Goal: Understand process/instructions: Learn how to perform a task or action

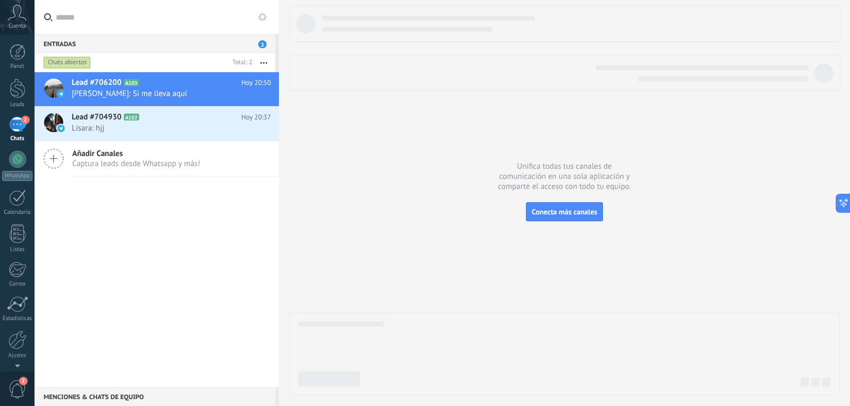
scroll to position [16, 0]
click at [11, 82] on div at bounding box center [18, 89] width 16 height 20
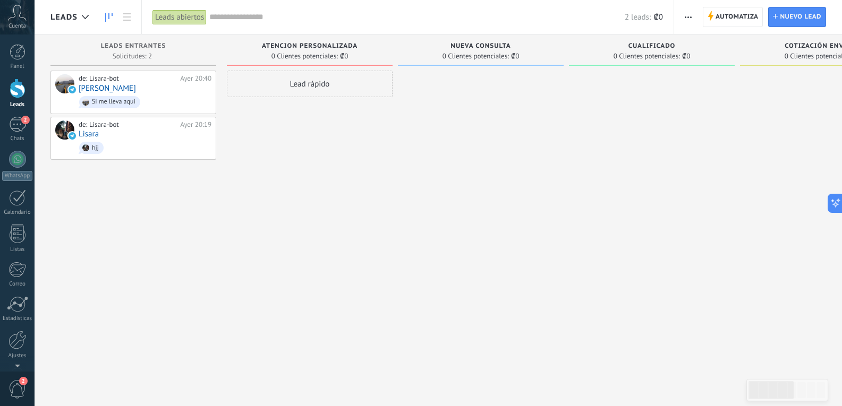
click at [22, 23] on span "Cuenta" at bounding box center [18, 26] width 18 height 7
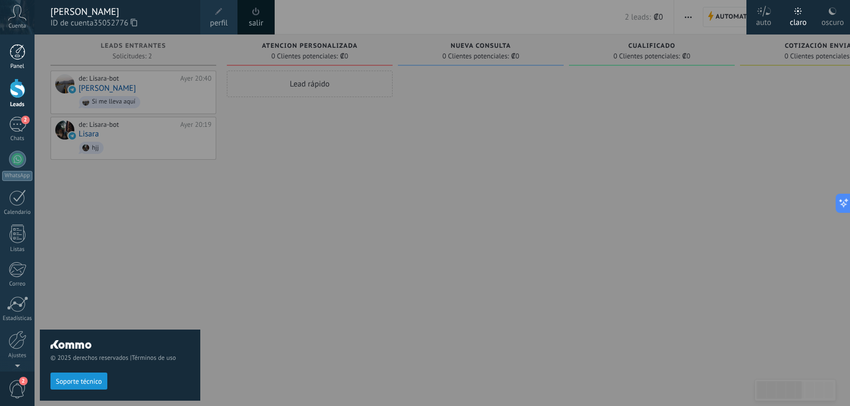
click at [12, 58] on div at bounding box center [18, 52] width 16 height 16
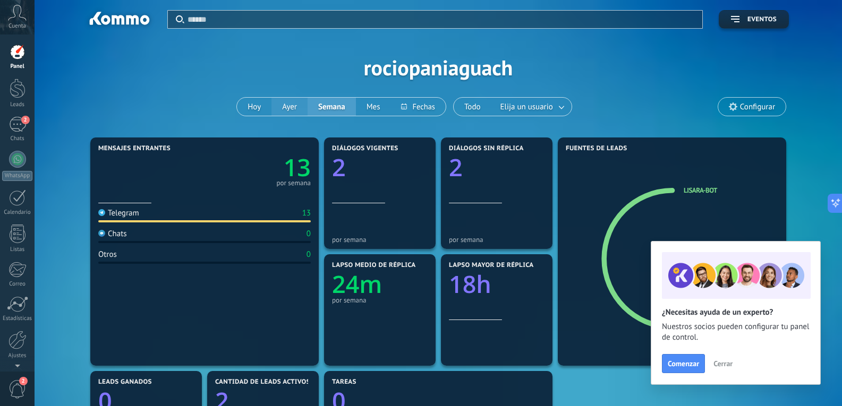
click at [290, 109] on button "Ayer" at bounding box center [289, 107] width 36 height 18
click at [264, 106] on button "Hoy" at bounding box center [254, 107] width 35 height 18
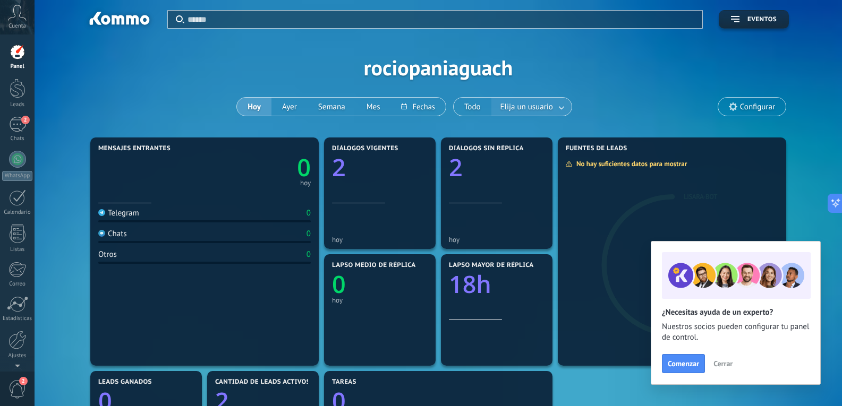
click at [559, 107] on link at bounding box center [562, 107] width 19 height 18
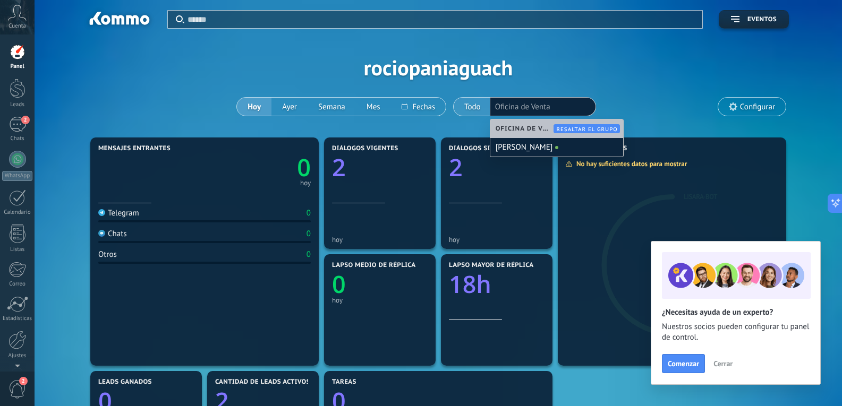
click at [475, 104] on button "Todo" at bounding box center [473, 107] width 38 height 18
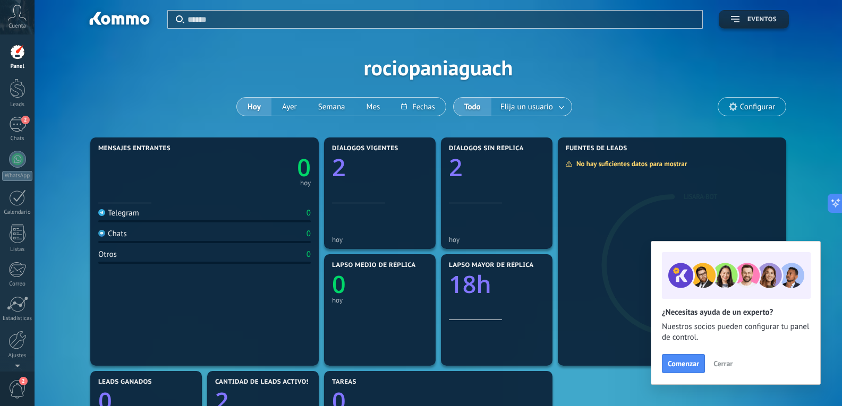
click at [750, 15] on button "Eventos" at bounding box center [754, 19] width 70 height 19
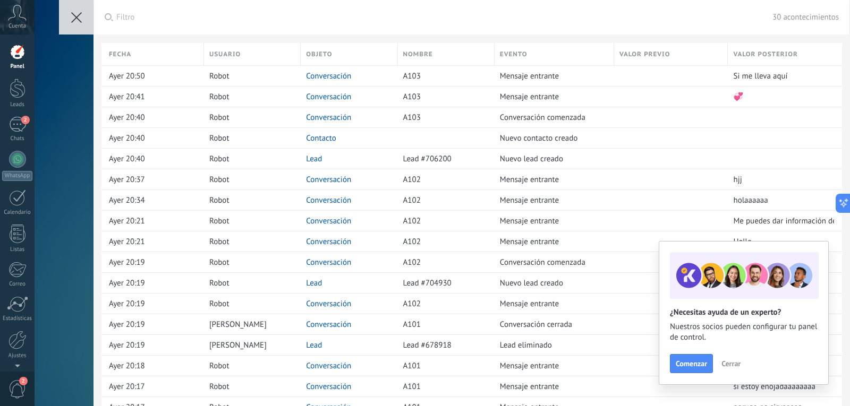
click at [75, 19] on use at bounding box center [76, 17] width 11 height 11
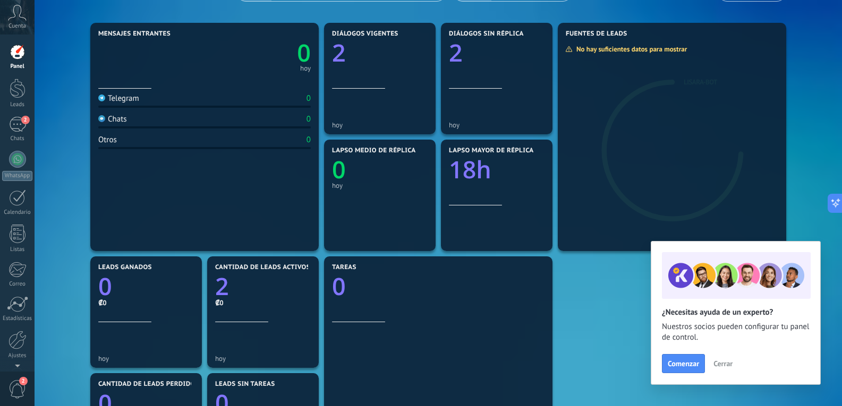
scroll to position [115, 0]
click at [23, 189] on div "Panel Leads 2 Chats WhatsApp Clientes" at bounding box center [17, 225] width 35 height 363
click at [20, 193] on div at bounding box center [17, 198] width 17 height 16
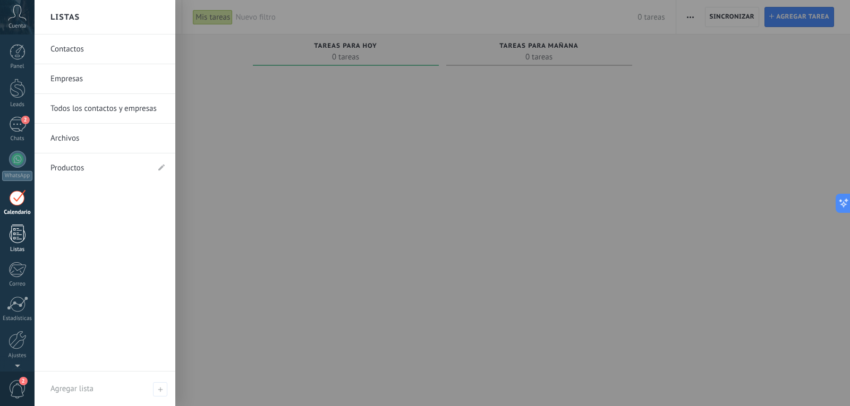
click at [21, 237] on div at bounding box center [18, 234] width 16 height 19
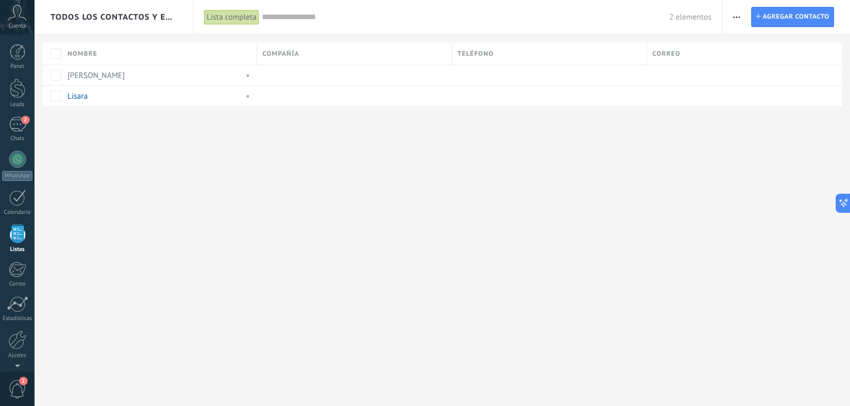
scroll to position [28, 0]
click at [175, 17] on span "Todos los contactos y empresas" at bounding box center [114, 17] width 128 height 10
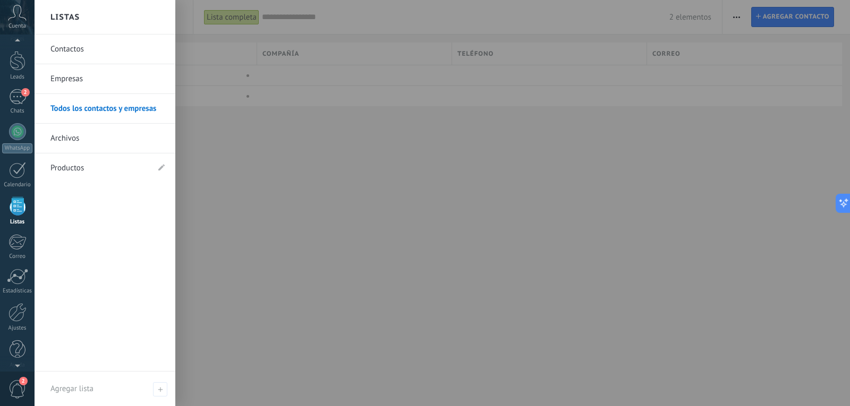
click at [208, 192] on div at bounding box center [460, 203] width 850 height 406
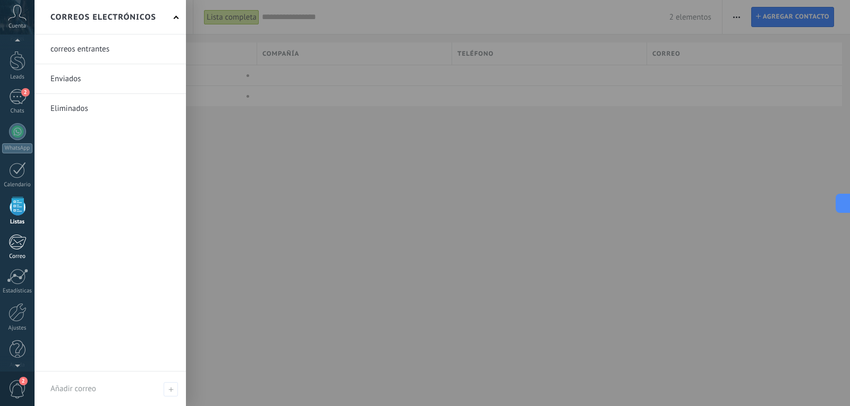
click at [21, 240] on div at bounding box center [18, 242] width 18 height 16
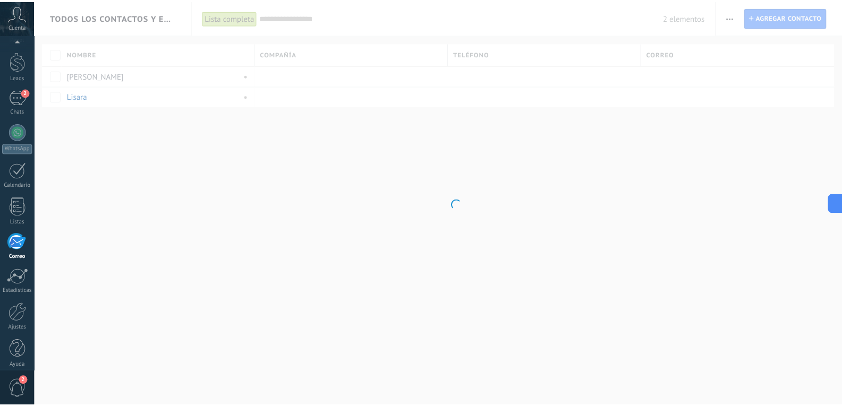
scroll to position [36, 0]
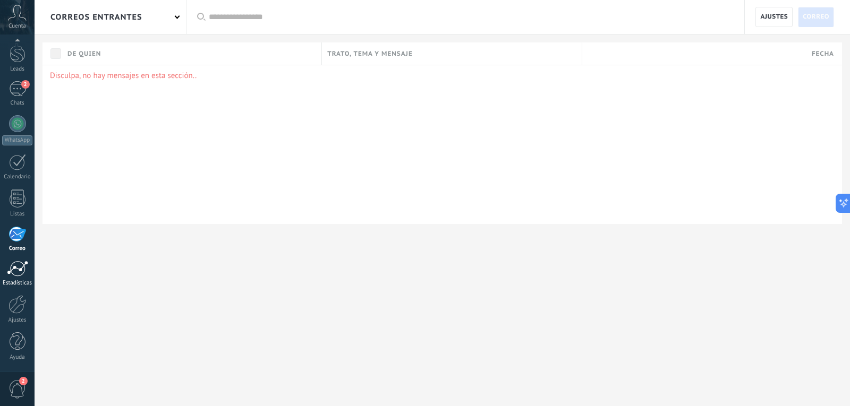
click at [20, 274] on div at bounding box center [17, 269] width 21 height 16
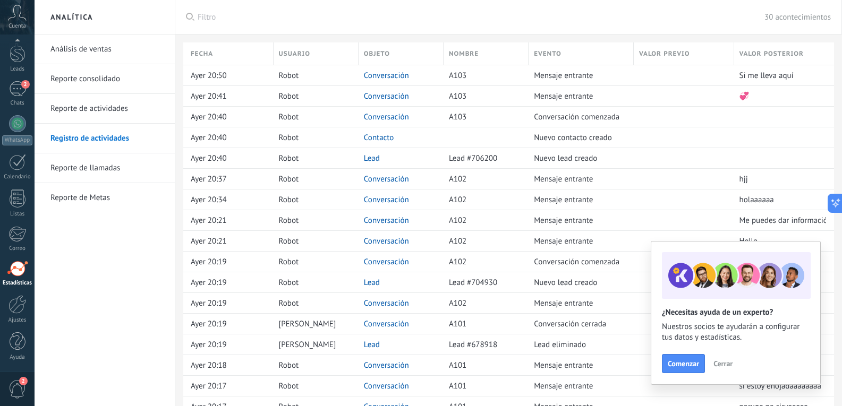
click at [96, 201] on link "Reporte de Metas" at bounding box center [107, 198] width 114 height 30
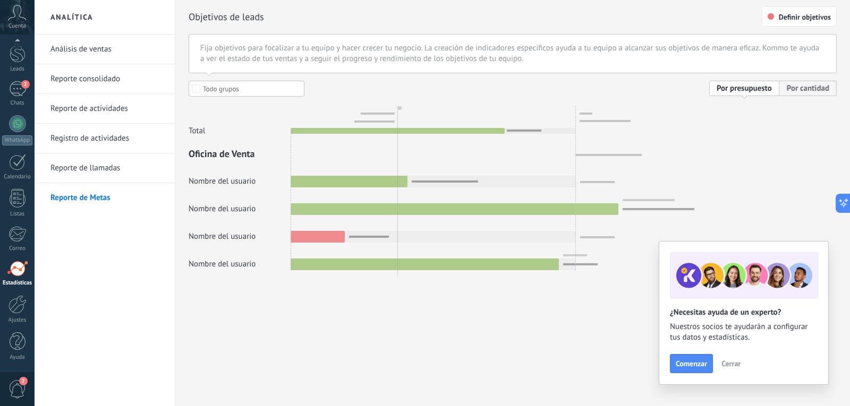
click at [736, 368] on span "Cerrar" at bounding box center [730, 363] width 19 height 7
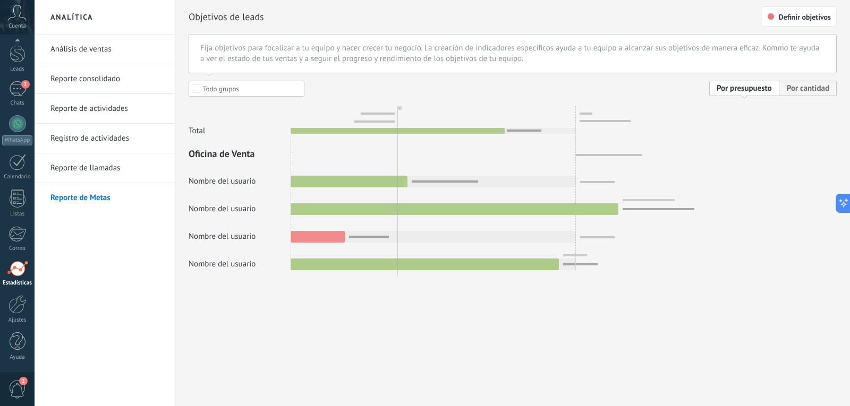
click at [762, 92] on div at bounding box center [513, 176] width 648 height 190
click at [800, 90] on div at bounding box center [513, 176] width 648 height 190
click at [16, 304] on div at bounding box center [18, 304] width 18 height 19
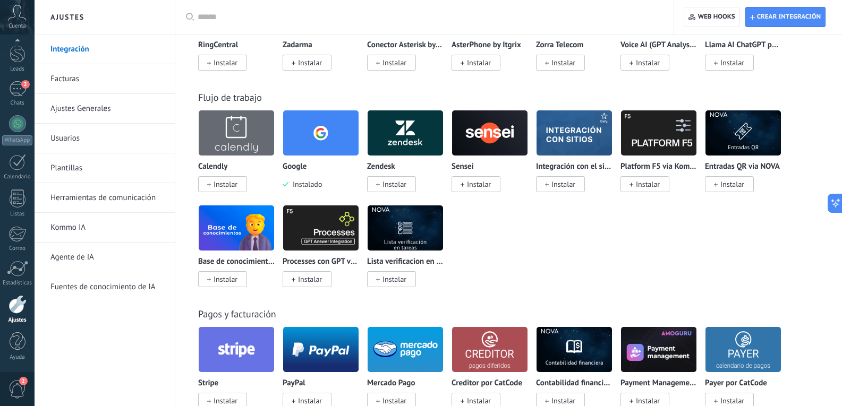
scroll to position [1301, 0]
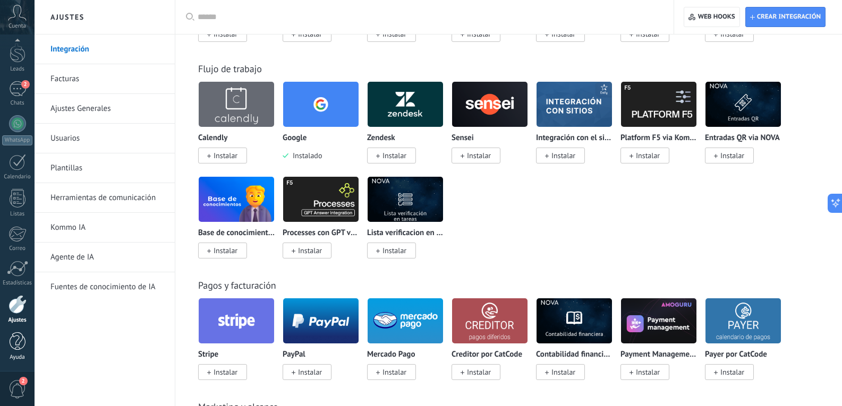
click at [18, 343] on div at bounding box center [18, 342] width 16 height 19
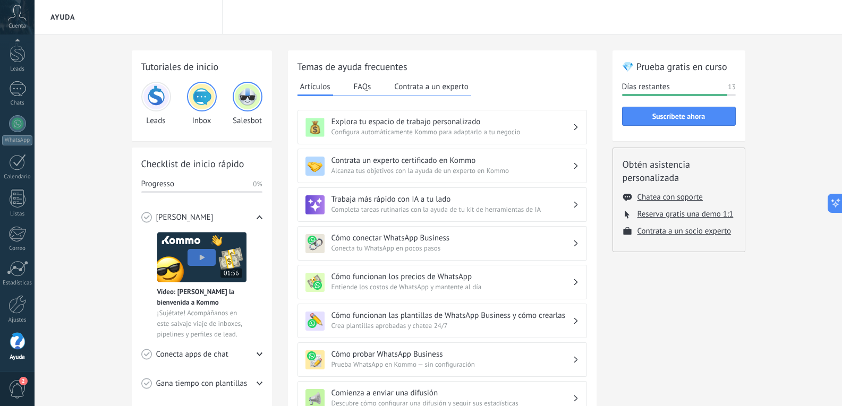
click at [575, 124] on icon at bounding box center [576, 127] width 4 height 6
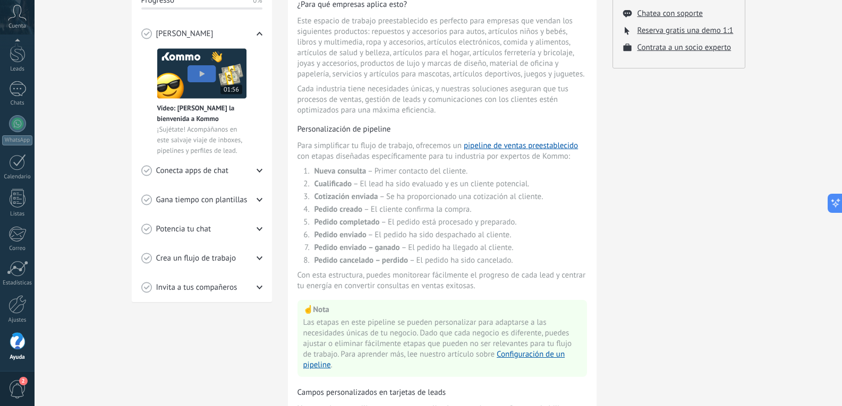
scroll to position [191, 0]
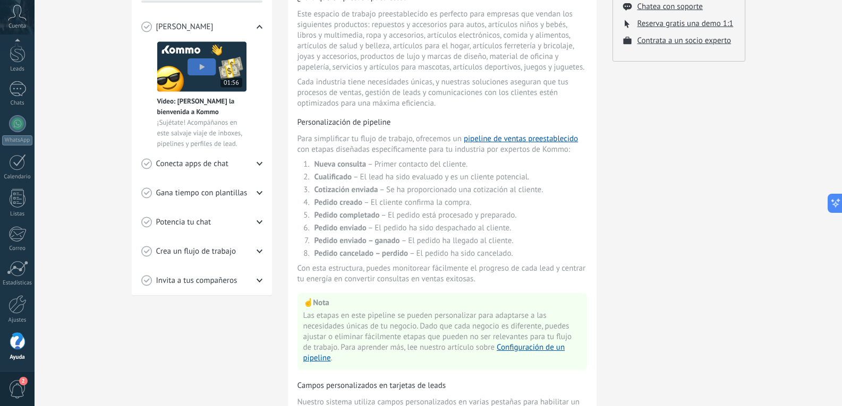
click at [261, 189] on div "Gana tiempo con plantillas" at bounding box center [201, 193] width 121 height 29
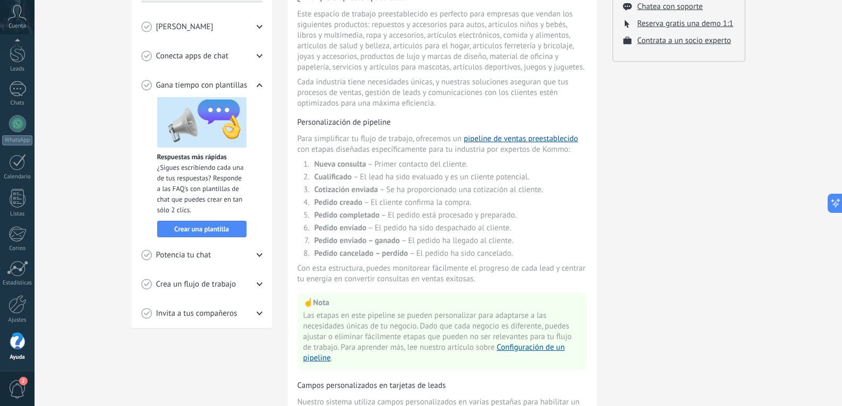
click at [257, 285] on icon at bounding box center [260, 285] width 6 height 6
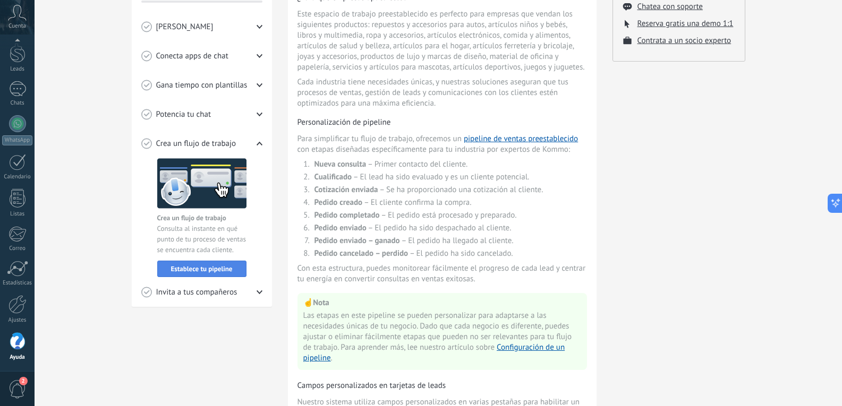
click at [207, 265] on button "Establece tu pipeline" at bounding box center [201, 269] width 89 height 16
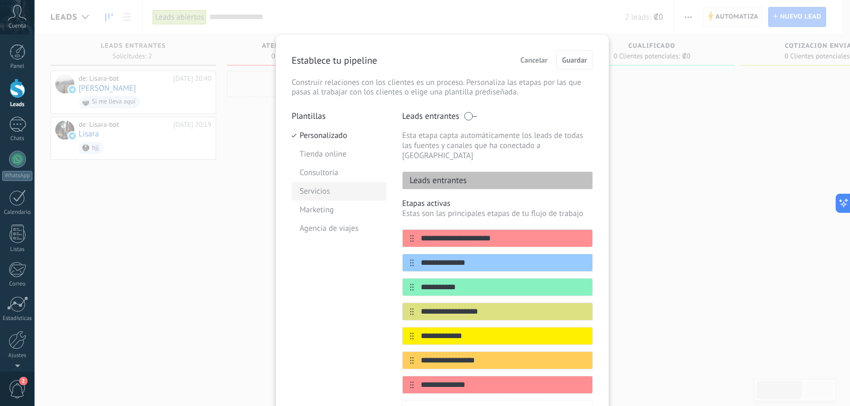
click at [322, 194] on li "Servicios" at bounding box center [339, 191] width 95 height 19
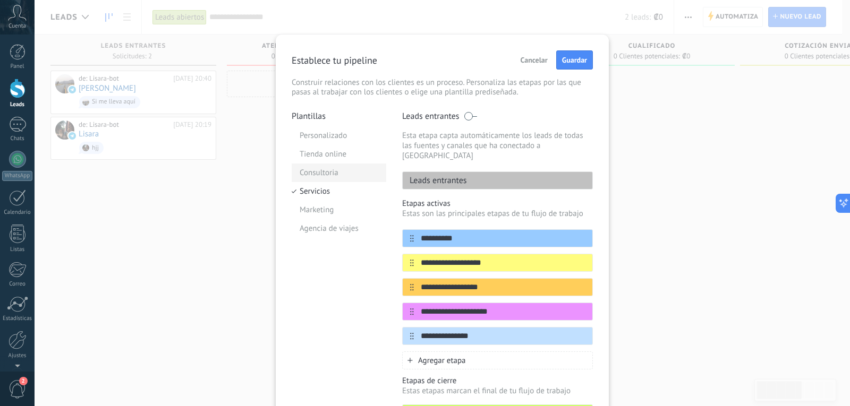
click at [325, 173] on li "Consultoria" at bounding box center [339, 173] width 95 height 19
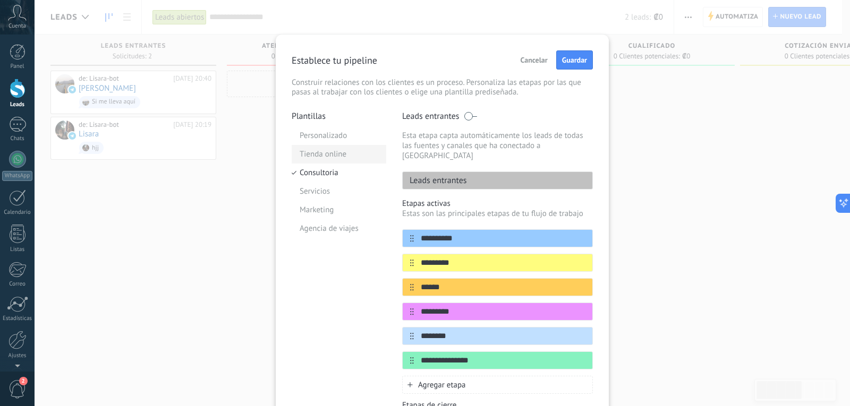
click at [333, 157] on li "Tienda online" at bounding box center [339, 154] width 95 height 19
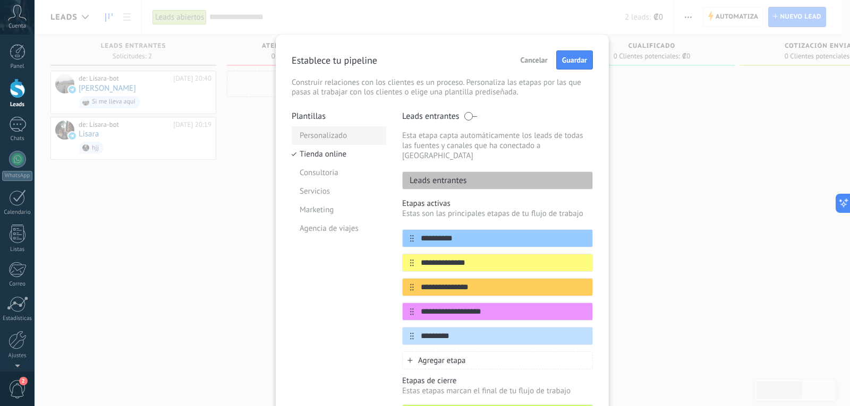
click at [326, 132] on li "Personalizado" at bounding box center [339, 135] width 95 height 19
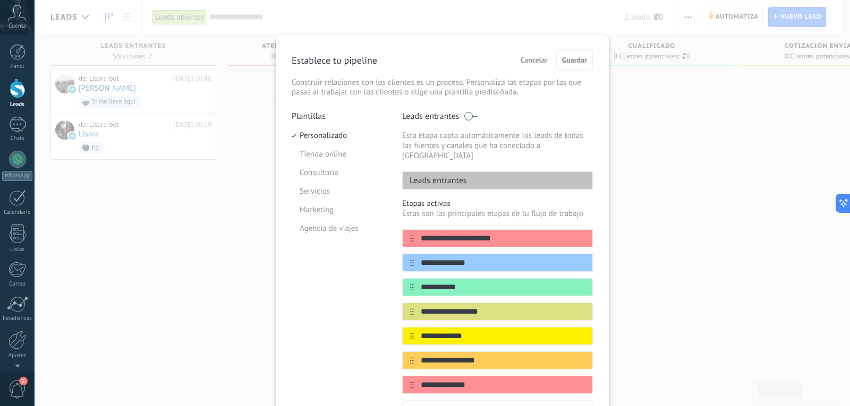
click at [188, 220] on div "**********" at bounding box center [442, 203] width 815 height 406
